Goal: Book appointment/travel/reservation

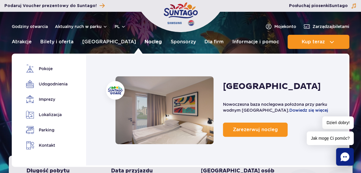
click at [145, 40] on link "Nocleg" at bounding box center [153, 42] width 17 height 14
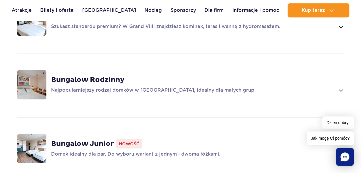
scroll to position [459, 0]
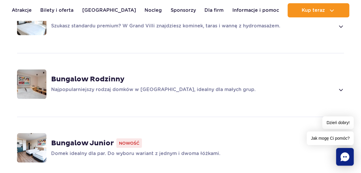
click at [101, 75] on strong "Bungalow Rodzinny" at bounding box center [88, 79] width 74 height 9
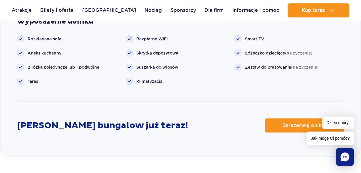
scroll to position [779, 0]
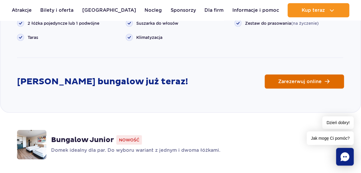
click at [316, 79] on span "Zarezerwuj online" at bounding box center [300, 81] width 44 height 5
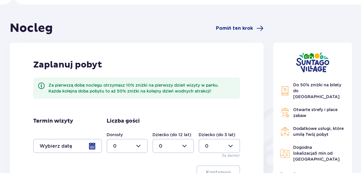
scroll to position [122, 0]
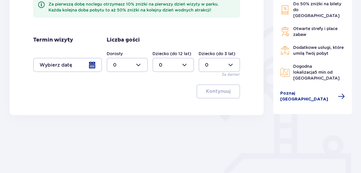
click at [88, 64] on div at bounding box center [67, 65] width 69 height 14
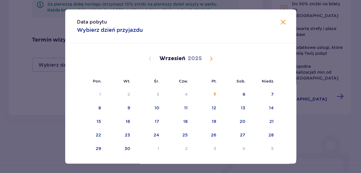
click at [211, 59] on span "Calendar" at bounding box center [211, 58] width 7 height 7
click at [158, 108] on div "8" at bounding box center [157, 108] width 3 height 6
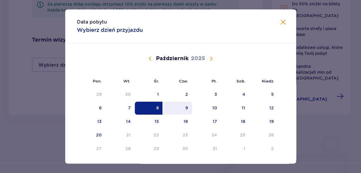
click at [188, 108] on div "9" at bounding box center [187, 108] width 3 height 6
type input "08.10.25 - 09.10.25"
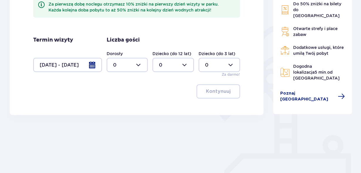
click at [140, 66] on div at bounding box center [127, 65] width 41 height 14
click at [118, 106] on div "2" at bounding box center [127, 107] width 29 height 6
type input "2"
click at [222, 89] on p "Kontynuuj" at bounding box center [218, 91] width 25 height 6
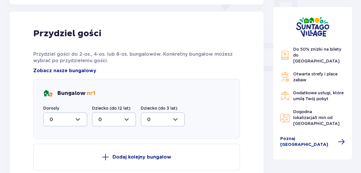
scroll to position [237, 0]
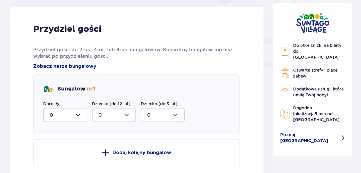
click at [76, 114] on div at bounding box center [65, 115] width 44 height 14
click at [54, 156] on div "2" at bounding box center [65, 157] width 31 height 6
type input "2"
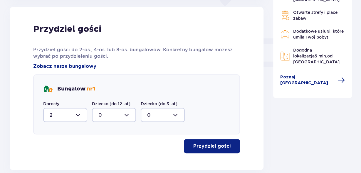
click at [210, 145] on p "Przydziel gości" at bounding box center [211, 146] width 37 height 6
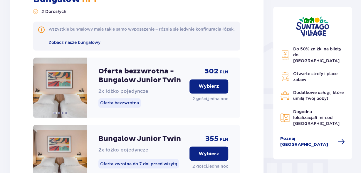
scroll to position [437, 0]
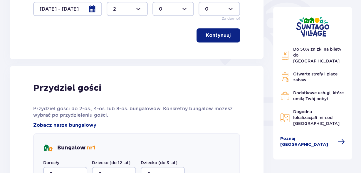
scroll to position [162, 0]
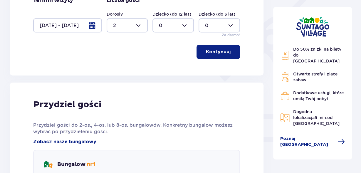
click at [138, 26] on div at bounding box center [127, 25] width 41 height 14
click at [119, 79] on div "3" at bounding box center [127, 80] width 29 height 6
type input "3"
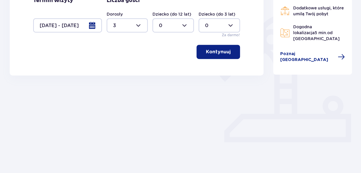
scroll to position [154, 0]
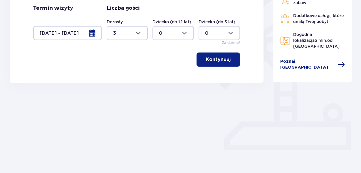
click at [220, 61] on p "Kontynuuj" at bounding box center [218, 59] width 25 height 6
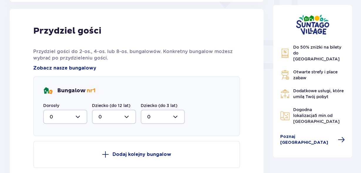
scroll to position [237, 0]
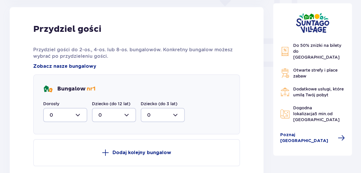
click at [76, 116] on div at bounding box center [65, 115] width 44 height 14
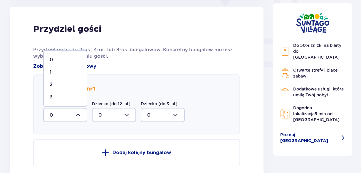
click at [58, 94] on div "3" at bounding box center [65, 96] width 31 height 6
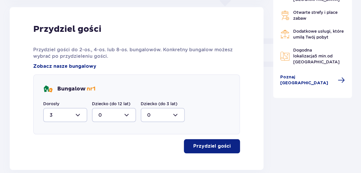
type input "3"
click at [216, 145] on p "Przydziel gości" at bounding box center [211, 146] width 37 height 6
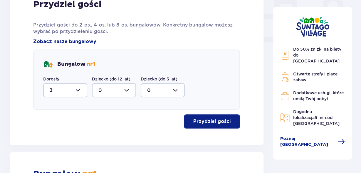
scroll to position [253, 0]
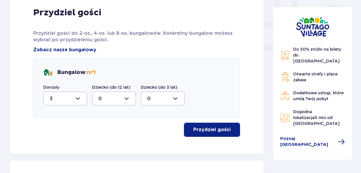
click at [217, 130] on p "Przydziel gości" at bounding box center [211, 129] width 37 height 6
click at [222, 131] on p "Przydziel gości" at bounding box center [211, 129] width 37 height 6
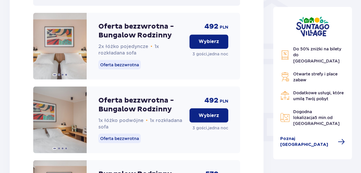
scroll to position [467, 0]
